Goal: Book appointment/travel/reservation

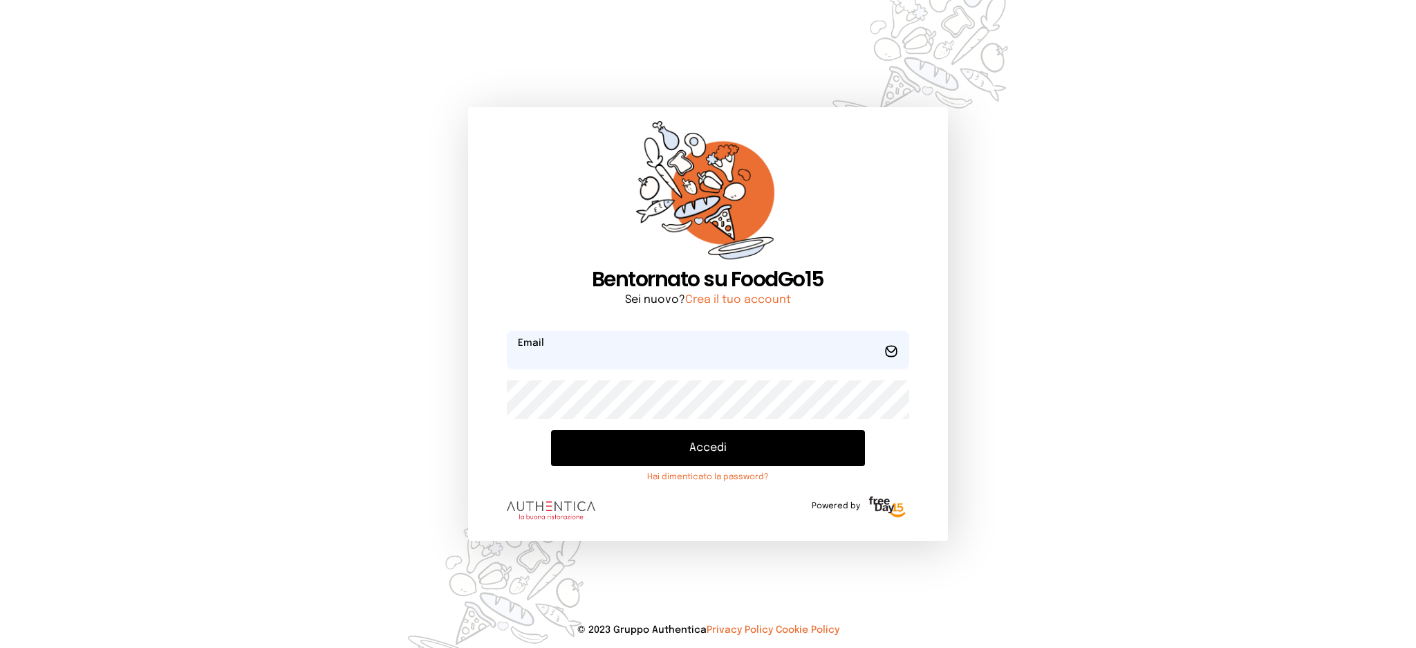
type input "**********"
click at [733, 444] on button "Accedi" at bounding box center [707, 448] width 313 height 36
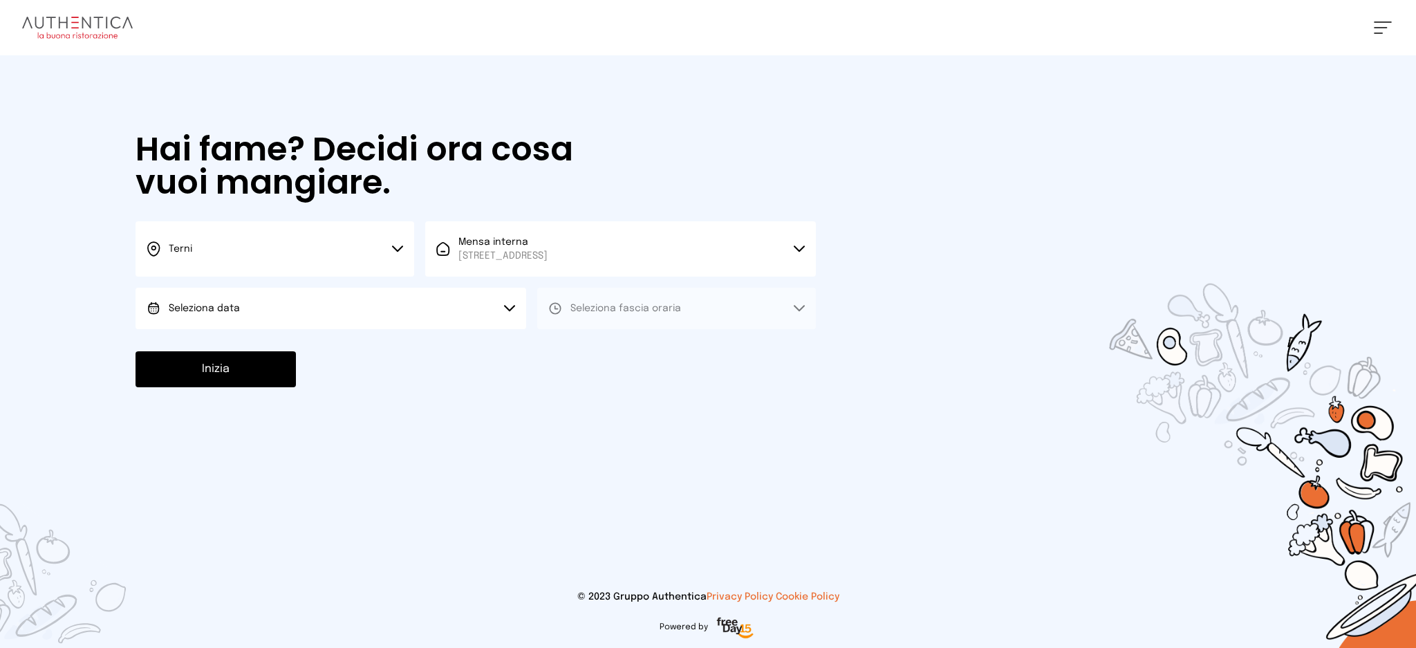
click at [432, 295] on button "Seleziona data" at bounding box center [331, 308] width 391 height 41
click at [433, 340] on li "[DATE], [DATE]" at bounding box center [331, 347] width 391 height 36
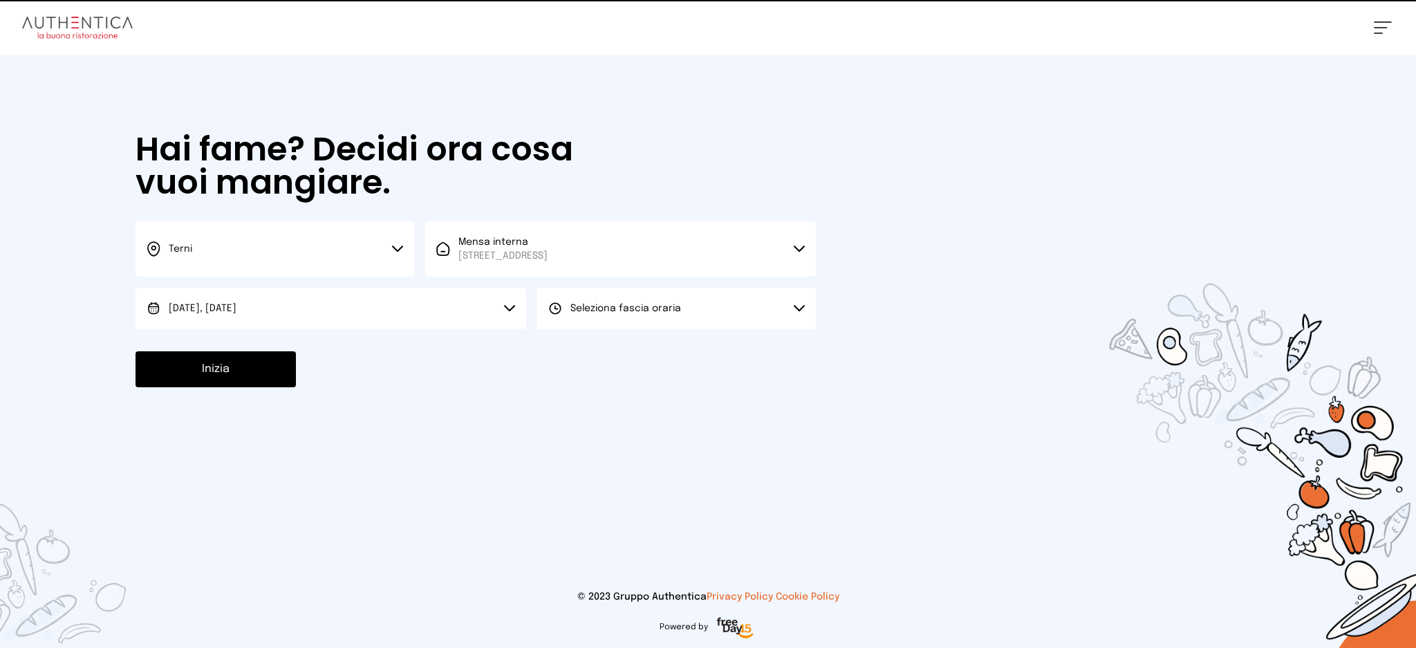
click at [605, 324] on button "Seleziona fascia oraria" at bounding box center [676, 308] width 279 height 41
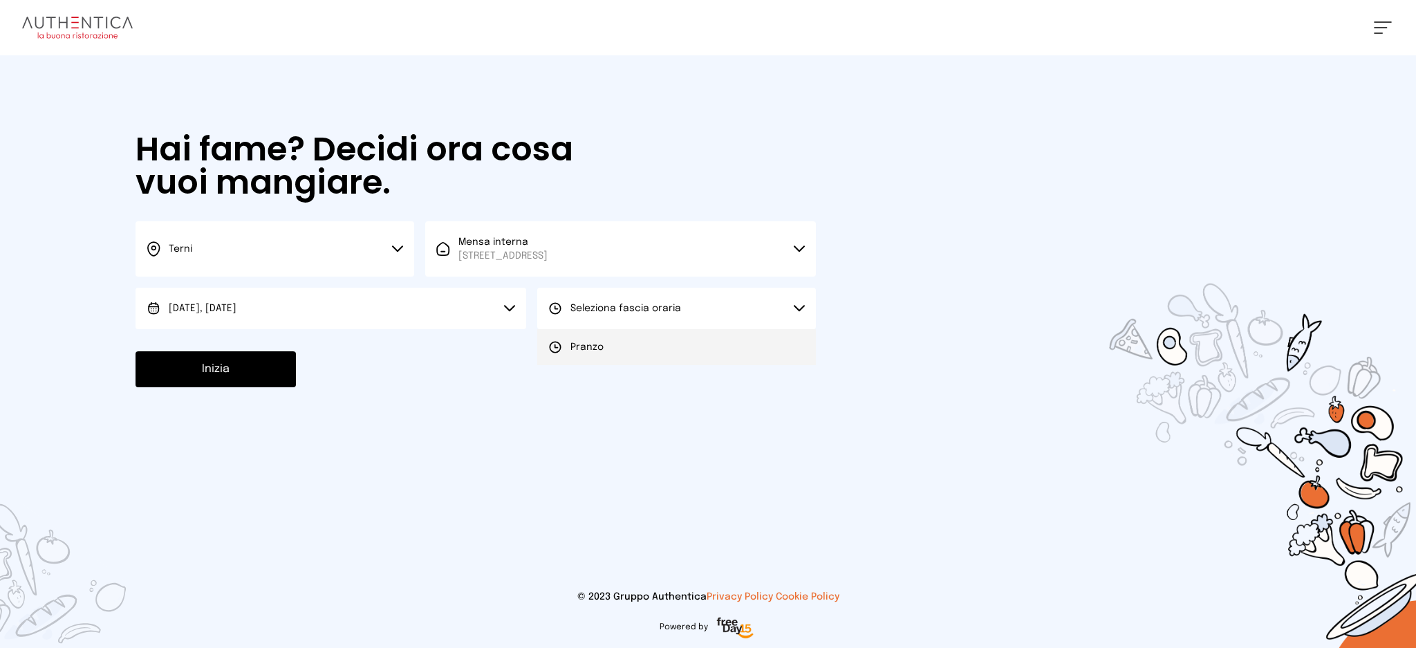
click at [624, 353] on li "Pranzo" at bounding box center [676, 347] width 279 height 36
click at [253, 373] on button "Inizia" at bounding box center [216, 369] width 160 height 36
